Goal: Transaction & Acquisition: Purchase product/service

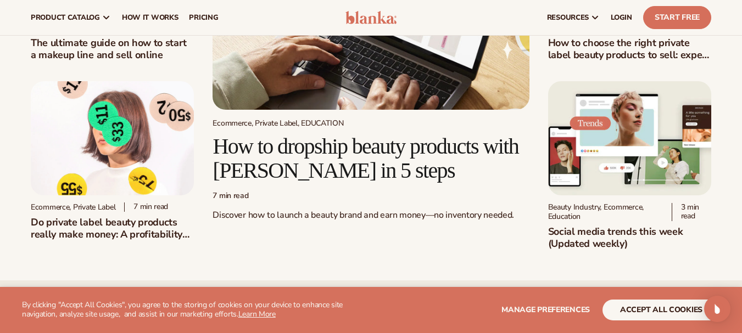
scroll to position [330, 0]
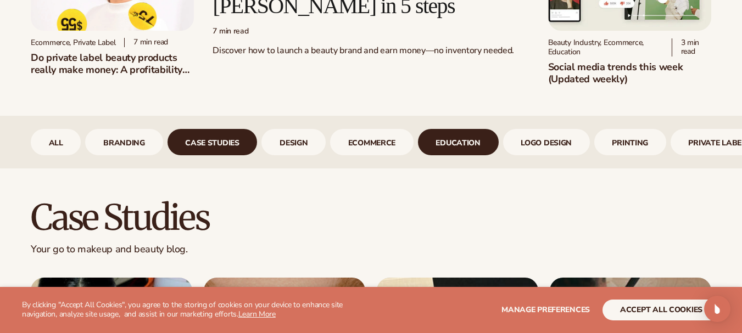
click at [444, 149] on link "Education" at bounding box center [458, 142] width 81 height 26
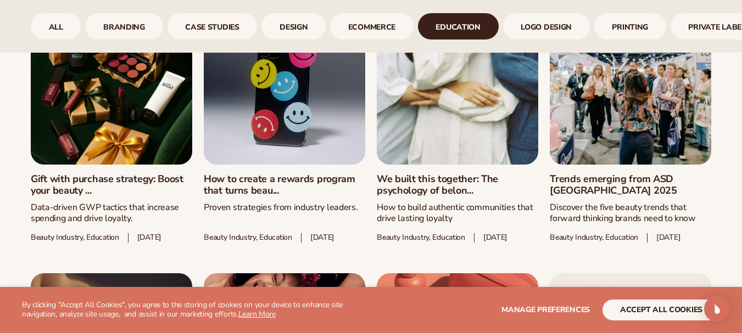
scroll to position [659, 0]
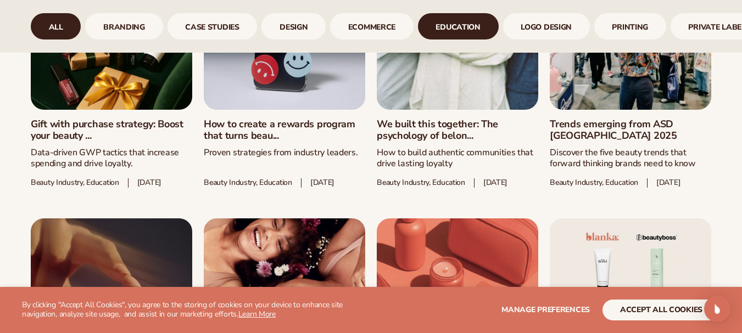
click at [70, 32] on link "All" at bounding box center [56, 26] width 50 height 26
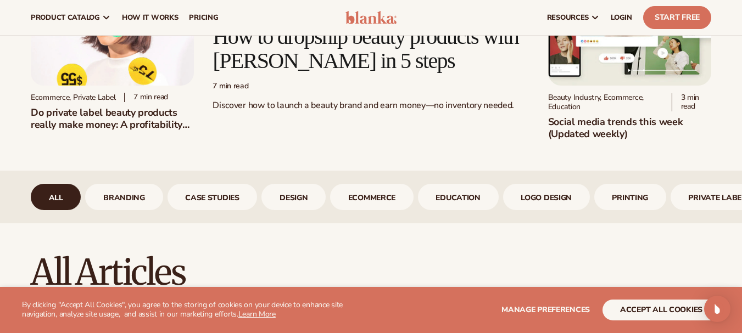
scroll to position [55, 0]
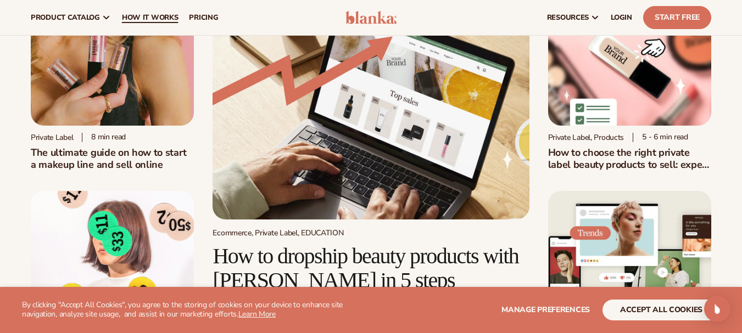
click at [134, 17] on span "How It Works" at bounding box center [150, 17] width 57 height 9
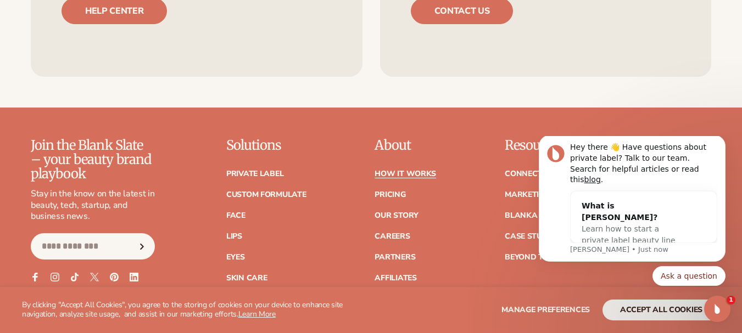
click at [639, 138] on div "Join the Blank Slate – your beauty brand playbook Stay in the know on the lates…" at bounding box center [371, 241] width 681 height 207
click at [723, 142] on icon "Dismiss notification" at bounding box center [723, 139] width 6 height 6
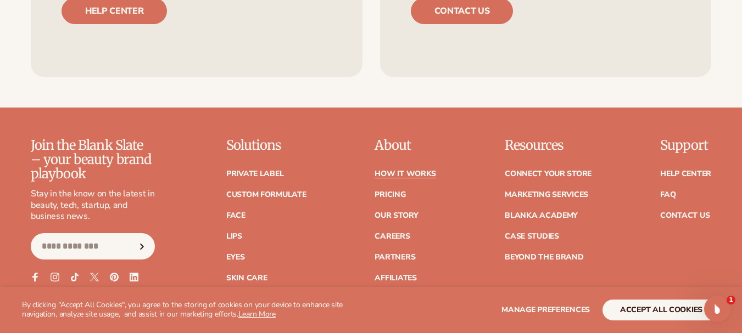
click at [4, 108] on footer "Join the Blank Slate – your beauty brand playbook Stay in the know on the lates…" at bounding box center [371, 313] width 742 height 410
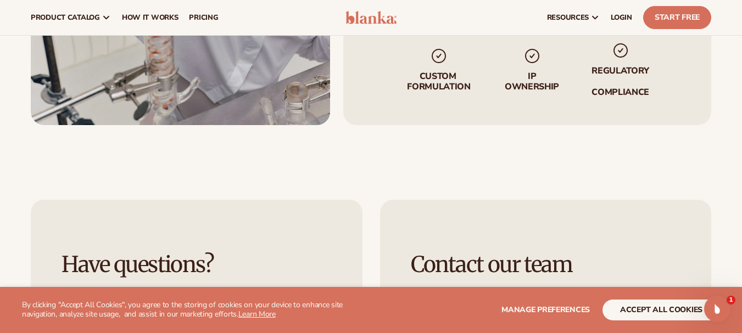
scroll to position [1868, 0]
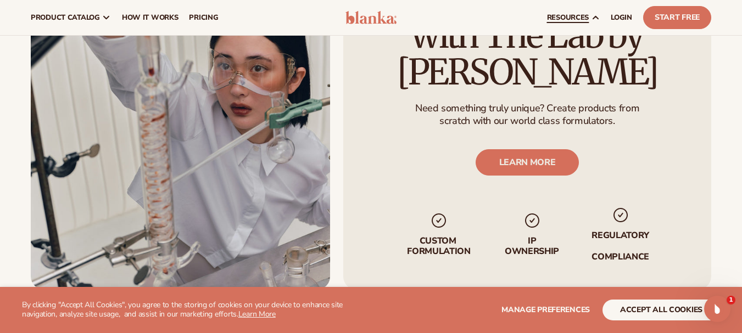
click at [581, 18] on span "resources" at bounding box center [568, 17] width 42 height 9
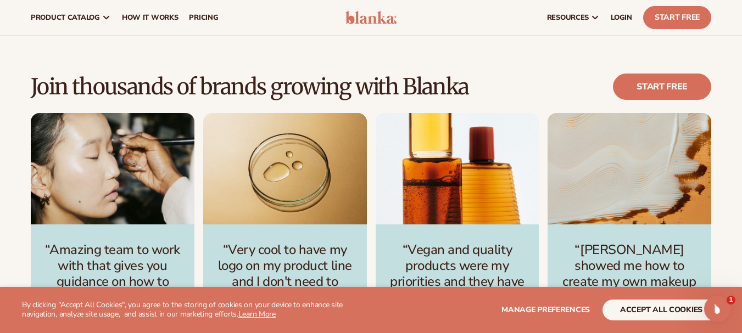
scroll to position [1208, 0]
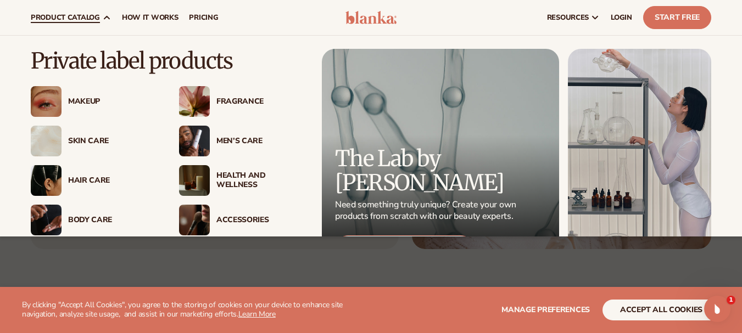
click at [81, 18] on span "product catalog" at bounding box center [65, 17] width 69 height 9
click at [57, 20] on span "product catalog" at bounding box center [65, 17] width 69 height 9
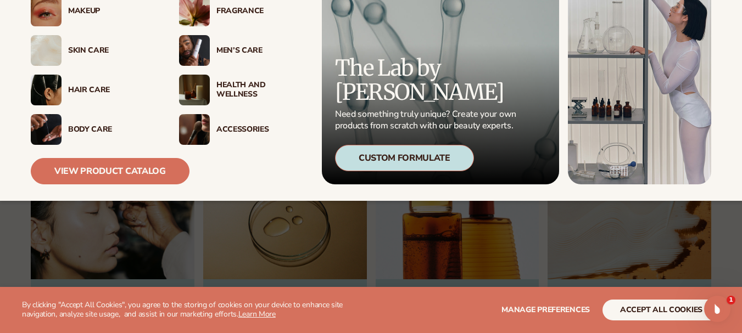
scroll to position [69, 0]
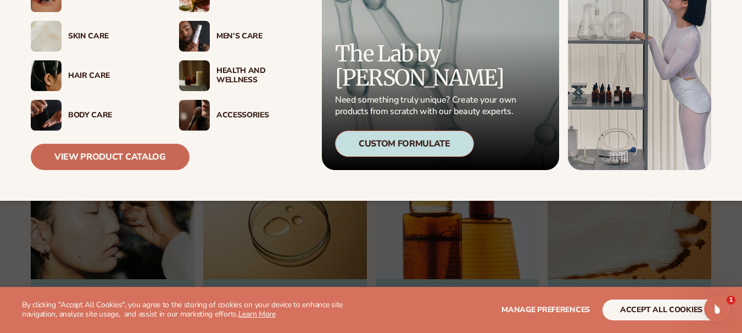
click at [126, 155] on link "View Product Catalog" at bounding box center [110, 157] width 159 height 26
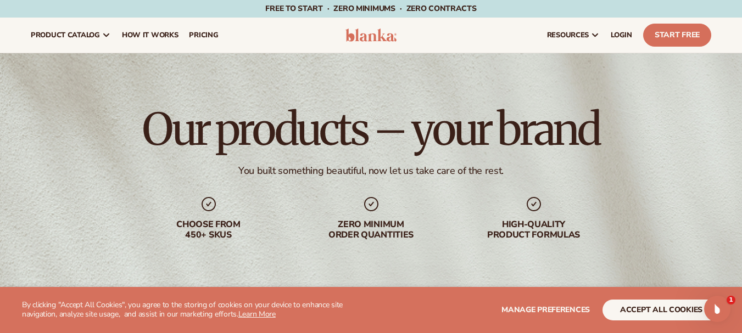
scroll to position [55, 0]
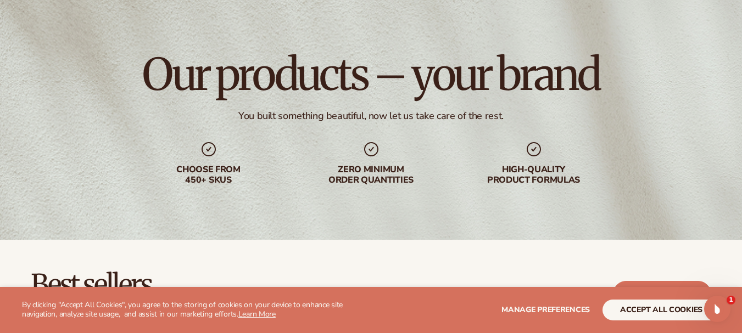
click at [369, 200] on div "Our products – your brand You built something beautiful, now let us take care o…" at bounding box center [371, 119] width 742 height 242
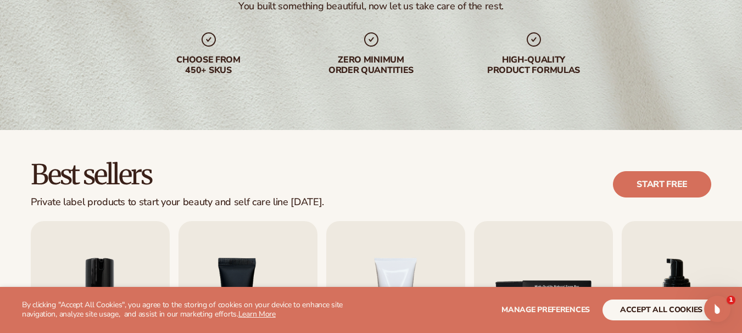
scroll to position [275, 0]
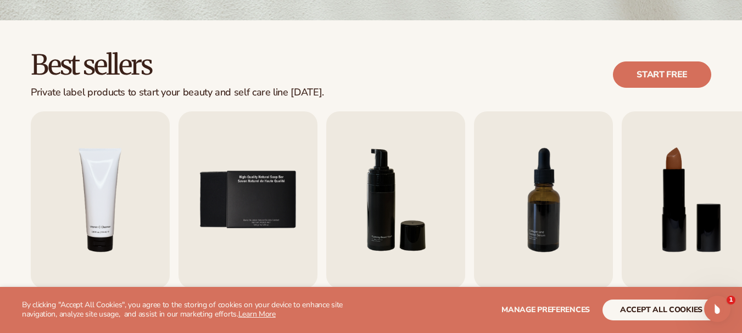
click at [525, 54] on div "Best sellers Private label products to start your beauty and self care line tod…" at bounding box center [371, 74] width 681 height 47
click at [514, 55] on div "Best sellers Private label products to start your beauty and self care line tod…" at bounding box center [371, 74] width 681 height 47
click at [550, 68] on div "Best sellers Private label products to start your beauty and self care line tod…" at bounding box center [371, 74] width 681 height 47
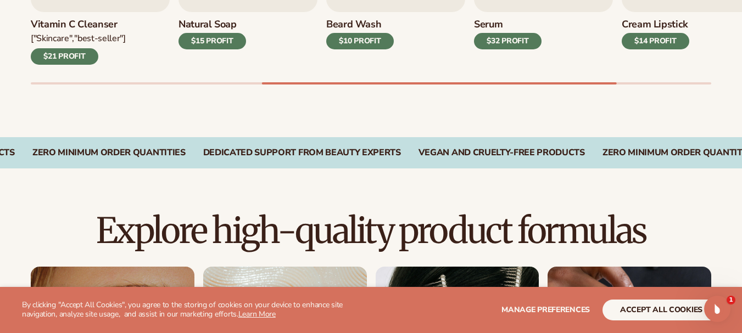
scroll to position [555, 0]
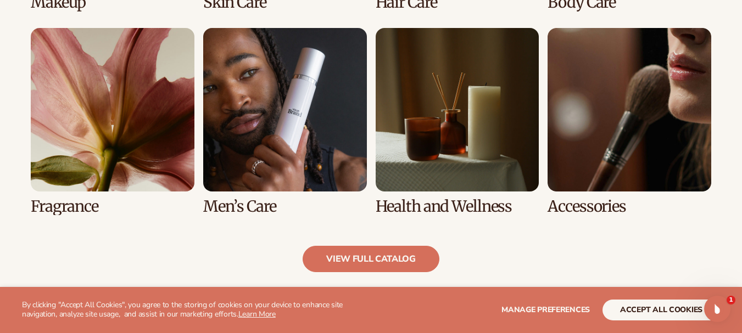
scroll to position [1050, 0]
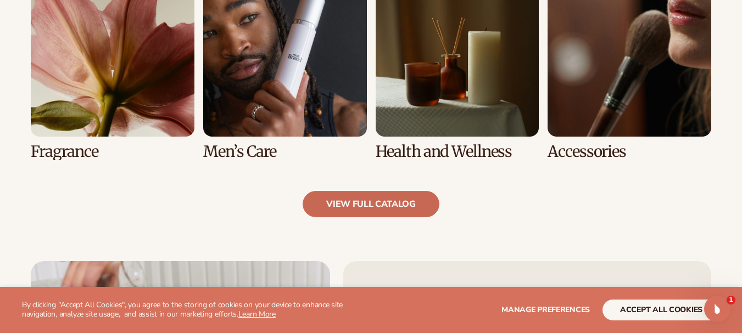
click at [397, 205] on link "view full catalog" at bounding box center [371, 204] width 137 height 26
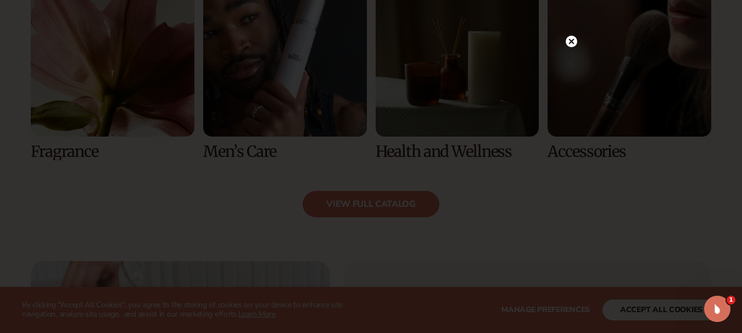
click at [569, 41] on circle at bounding box center [572, 42] width 12 height 12
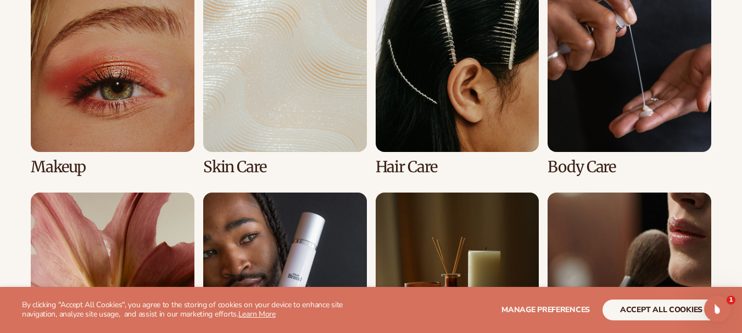
scroll to position [940, 0]
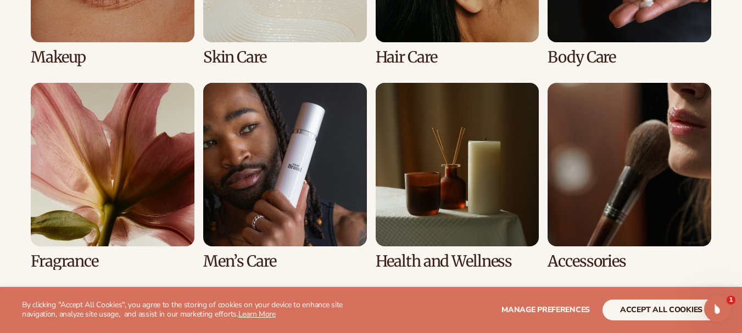
click at [60, 131] on link "5 / 8" at bounding box center [113, 176] width 164 height 187
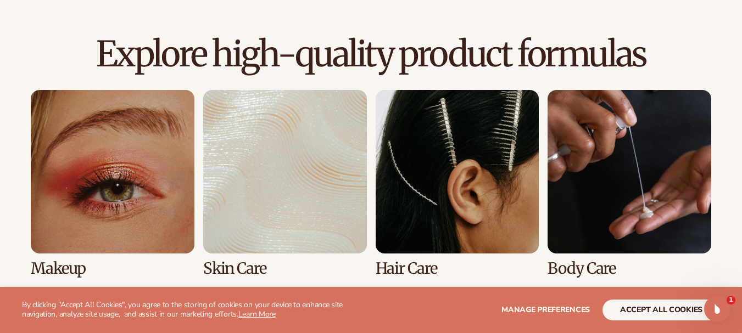
scroll to position [787, 0]
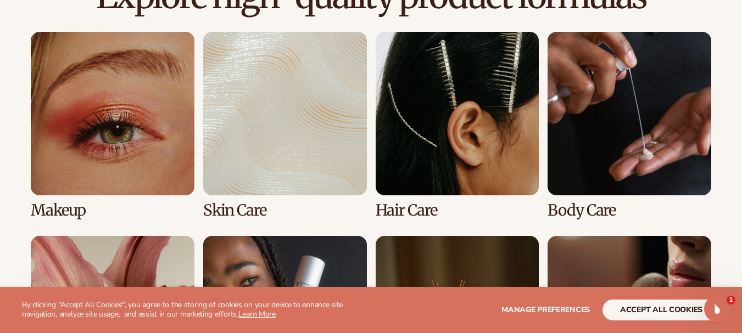
click at [81, 158] on link "1 / 8" at bounding box center [113, 125] width 164 height 187
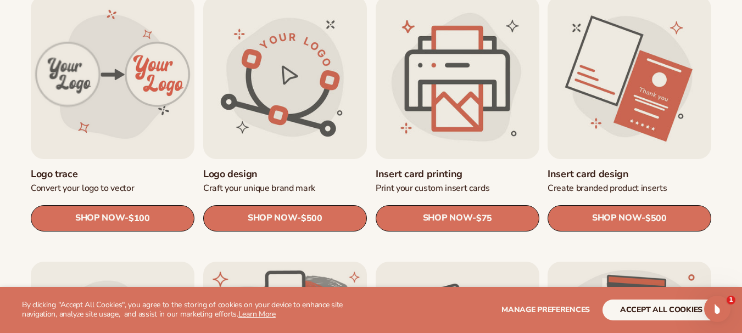
scroll to position [549, 0]
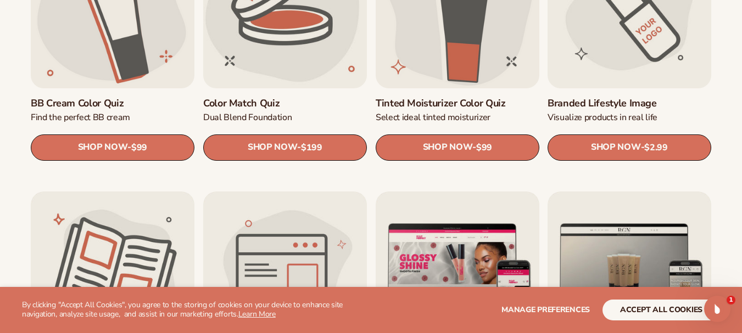
scroll to position [1099, 0]
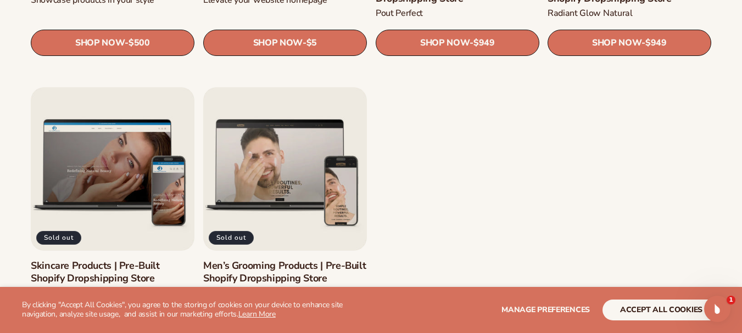
scroll to position [1483, 0]
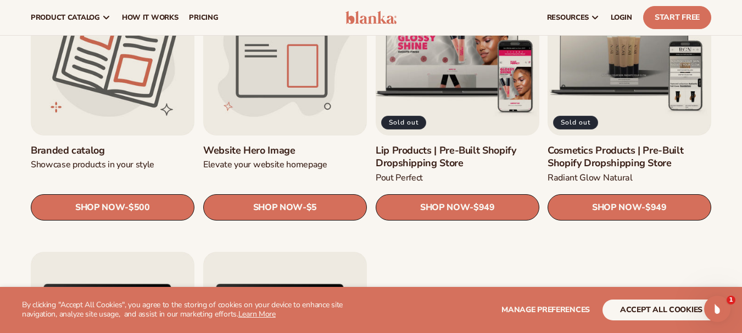
scroll to position [1153, 0]
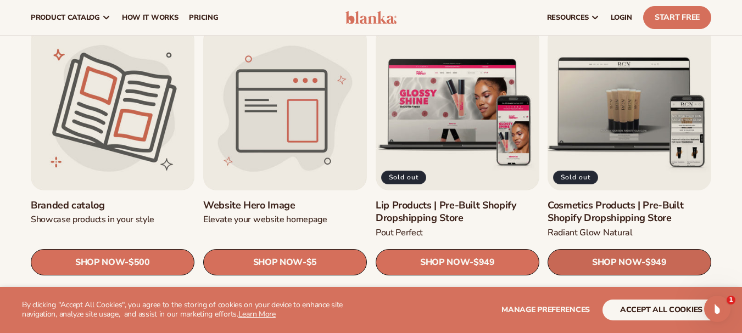
click at [673, 259] on link "SHOP NOW - Regular price $949 Sale price $949 Regular price Unit price / per" at bounding box center [630, 263] width 164 height 26
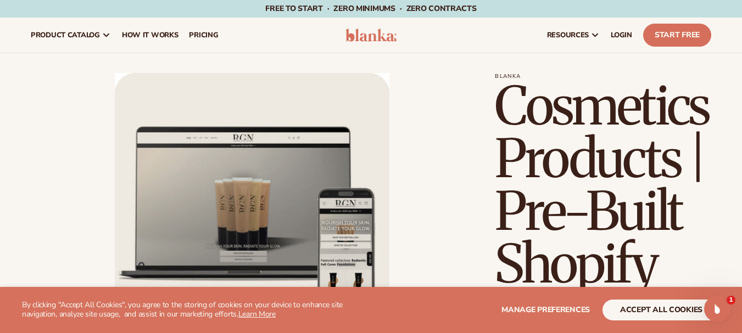
click at [441, 157] on li "Open media 1 in modal" at bounding box center [252, 210] width 442 height 275
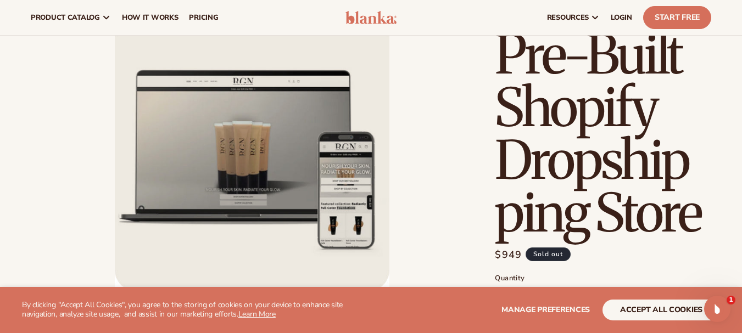
scroll to position [275, 0]
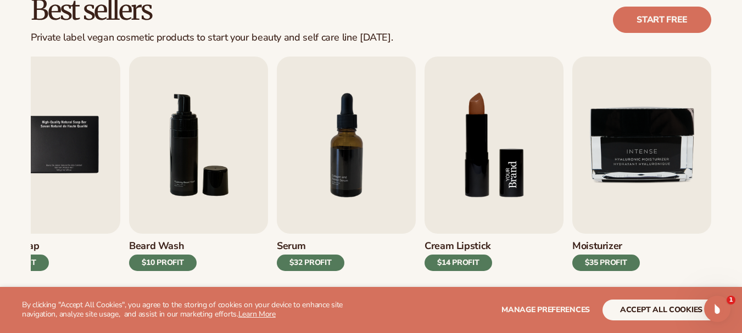
click at [500, 135] on img "8 / 9" at bounding box center [494, 145] width 139 height 177
click at [503, 158] on img "8 / 9" at bounding box center [494, 145] width 139 height 177
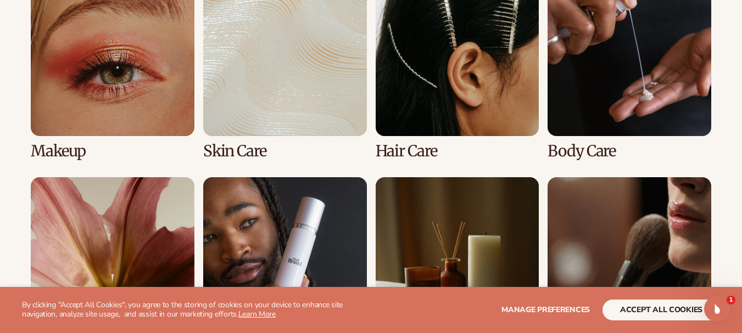
scroll to position [876, 0]
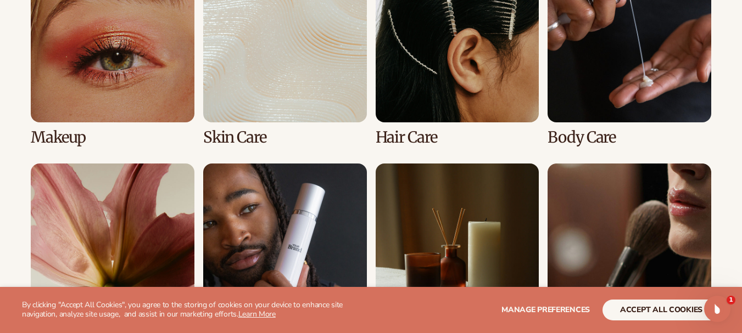
click at [309, 197] on link "6 / 8" at bounding box center [285, 257] width 164 height 187
click at [324, 244] on link "6 / 8" at bounding box center [285, 257] width 164 height 187
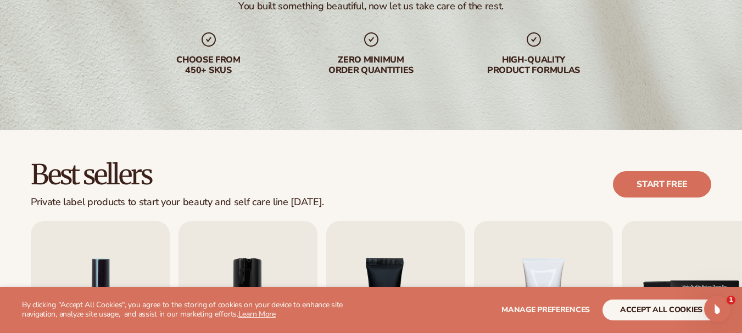
scroll to position [330, 0]
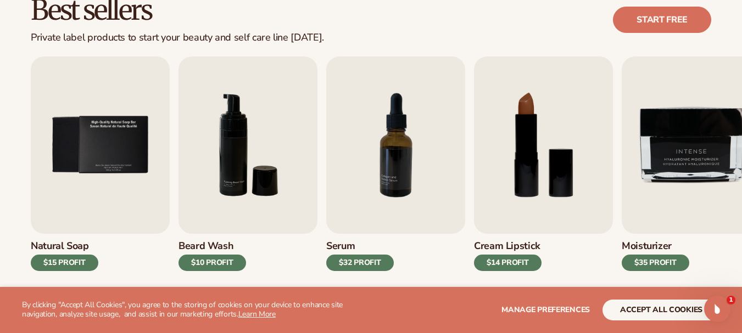
click at [428, 13] on div "Best sellers Private label products to start your beauty and self care line [DA…" at bounding box center [371, 19] width 681 height 47
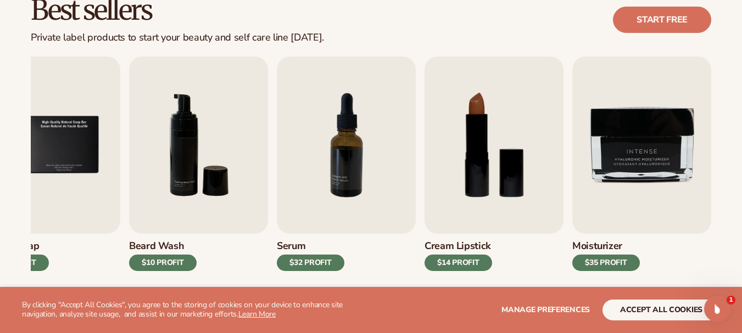
click at [722, 241] on div "Lip Gloss $16 PROFIT Moisturizer $17 PROFIT [MEDICAL_DATA]" at bounding box center [386, 182] width 711 height 250
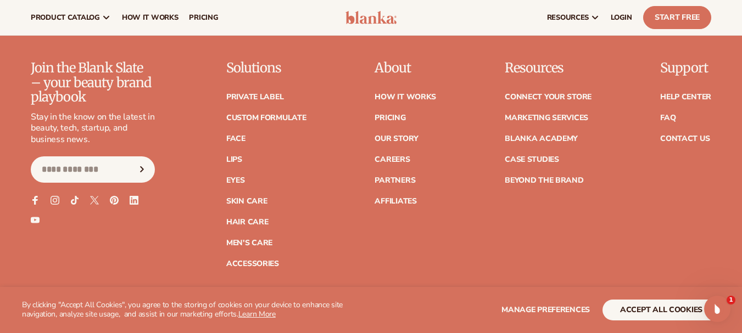
scroll to position [1885, 0]
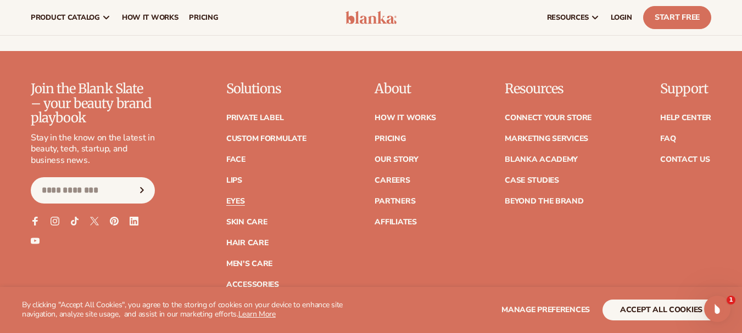
click at [231, 200] on link "Eyes" at bounding box center [235, 202] width 19 height 8
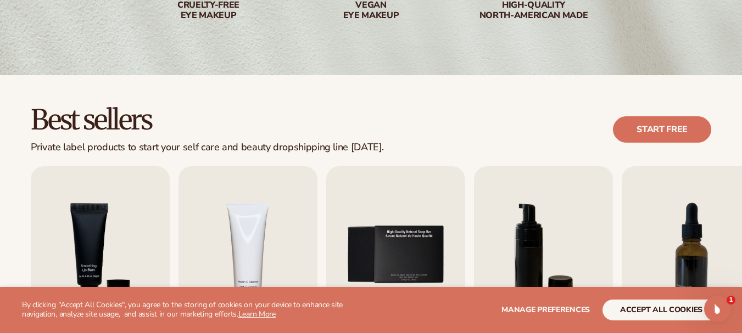
click at [563, 129] on div "Best sellers Private label products to start your self care and beauty dropship…" at bounding box center [371, 129] width 681 height 47
